Goal: Task Accomplishment & Management: Use online tool/utility

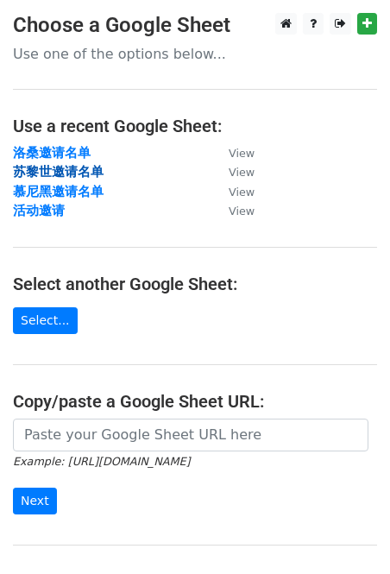
click at [71, 174] on strong "苏黎世邀请名单" at bounding box center [58, 172] width 91 height 16
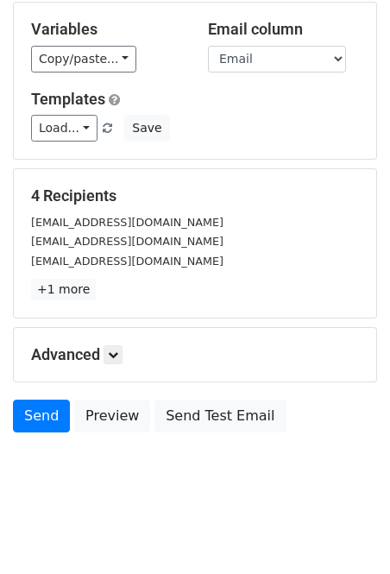
scroll to position [97, 0]
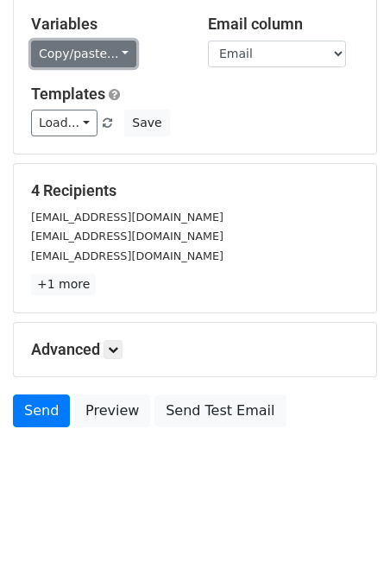
click at [117, 49] on link "Copy/paste..." at bounding box center [83, 54] width 105 height 27
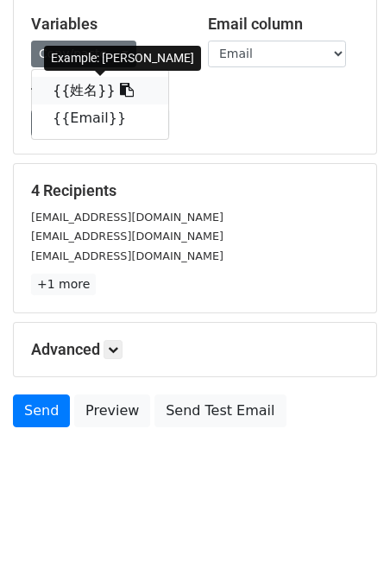
click at [120, 91] on icon at bounding box center [127, 90] width 14 height 14
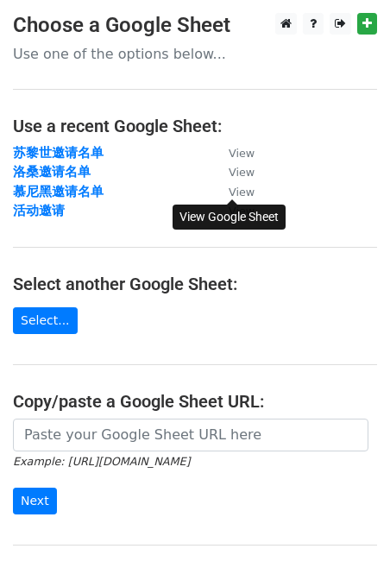
click at [243, 192] on small "View" at bounding box center [242, 192] width 26 height 13
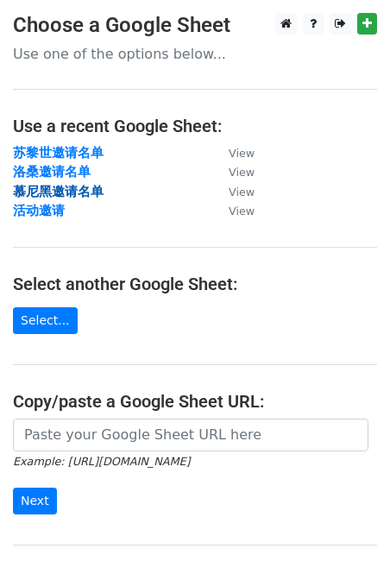
click at [58, 192] on strong "慕尼黑邀请名单" at bounding box center [58, 192] width 91 height 16
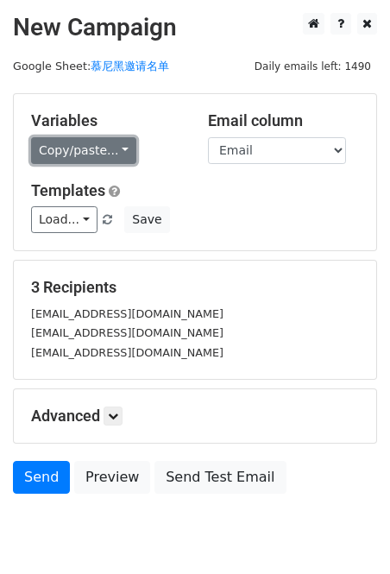
click at [113, 148] on link "Copy/paste..." at bounding box center [83, 150] width 105 height 27
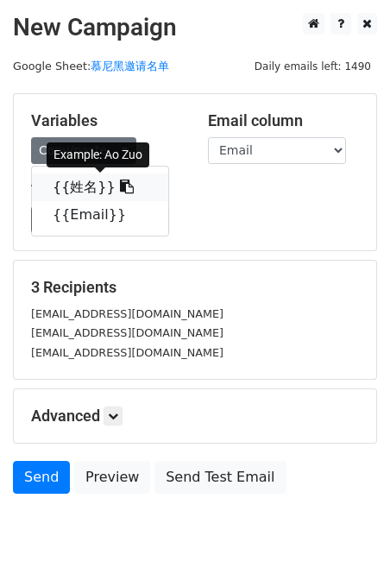
click at [120, 186] on icon at bounding box center [127, 187] width 14 height 14
